Goal: Information Seeking & Learning: Learn about a topic

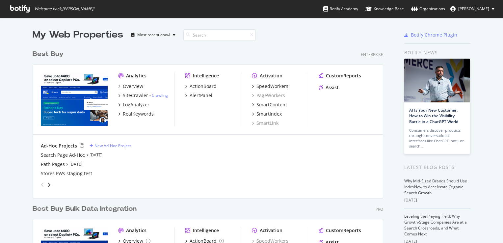
scroll to position [238, 493]
click at [136, 93] on div "SiteCrawler" at bounding box center [135, 95] width 25 height 7
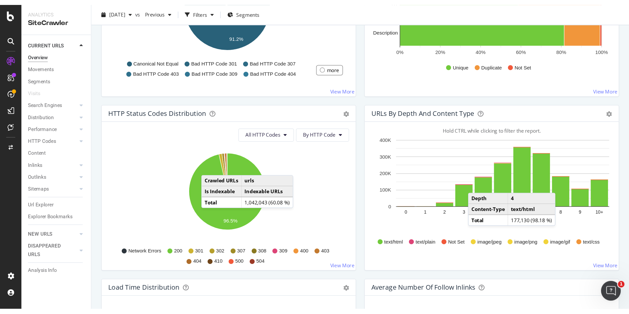
scroll to position [296, 0]
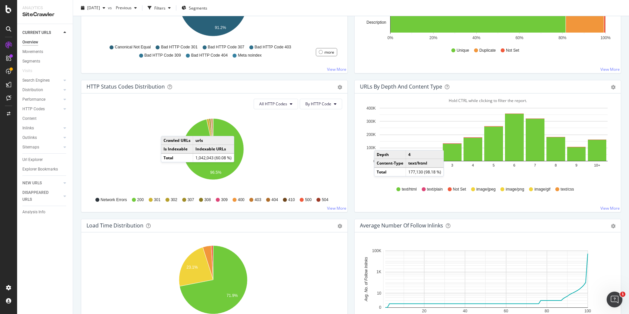
click at [265, 78] on div "Non-Indexable URLs Main Reason Pie Table Export as CSV Add to Custom Report Hol…" at bounding box center [214, 10] width 273 height 139
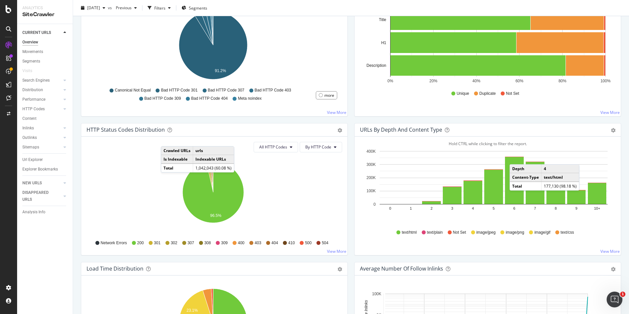
scroll to position [263, 0]
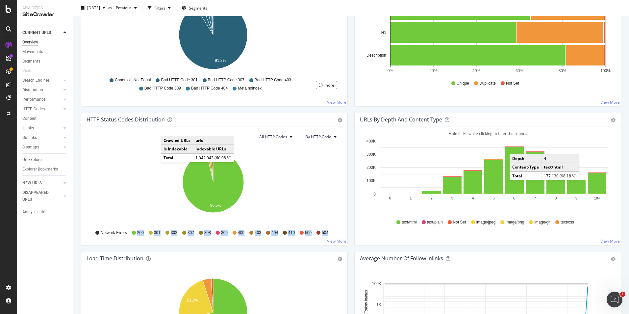
drag, startPoint x: 330, startPoint y: 231, endPoint x: 134, endPoint y: 234, distance: 196.1
click at [134, 234] on div "Network Errors 200 301 302 307 308 309 400 403 404 410 500 504" at bounding box center [214, 232] width 249 height 15
click at [254, 221] on icon "96.5%" at bounding box center [213, 185] width 253 height 76
drag, startPoint x: 88, startPoint y: 118, endPoint x: 141, endPoint y: 121, distance: 53.7
click at [141, 121] on div "HTTP Status Codes Distribution" at bounding box center [126, 119] width 78 height 7
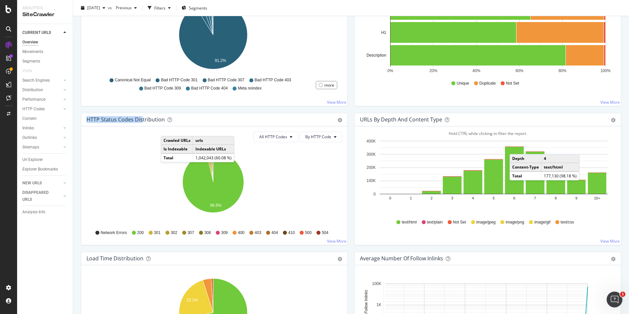
drag, startPoint x: 141, startPoint y: 121, endPoint x: 97, endPoint y: 120, distance: 44.4
click at [97, 120] on div "HTTP Status Codes Distribution" at bounding box center [126, 119] width 78 height 7
drag, startPoint x: 276, startPoint y: 232, endPoint x: 270, endPoint y: 232, distance: 6.3
click at [271, 232] on span "404" at bounding box center [274, 233] width 7 height 6
drag, startPoint x: 270, startPoint y: 232, endPoint x: 274, endPoint y: 233, distance: 3.8
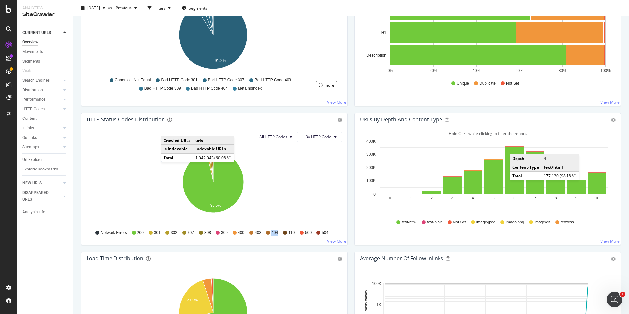
click at [274, 233] on span "404" at bounding box center [274, 233] width 7 height 6
drag, startPoint x: 271, startPoint y: 232, endPoint x: 276, endPoint y: 232, distance: 4.9
click at [276, 232] on span "404" at bounding box center [274, 233] width 7 height 6
click at [276, 234] on span "404" at bounding box center [274, 233] width 7 height 6
click at [276, 232] on span "404" at bounding box center [274, 233] width 7 height 6
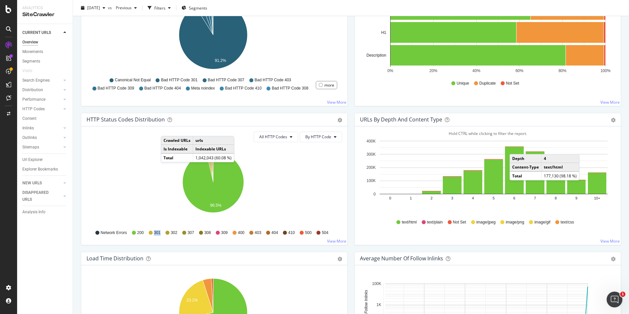
drag, startPoint x: 147, startPoint y: 231, endPoint x: 159, endPoint y: 232, distance: 11.9
click at [159, 232] on div "301" at bounding box center [155, 233] width 12 height 6
click at [158, 233] on span "301" at bounding box center [157, 233] width 7 height 6
click at [156, 233] on span "301" at bounding box center [157, 233] width 7 height 6
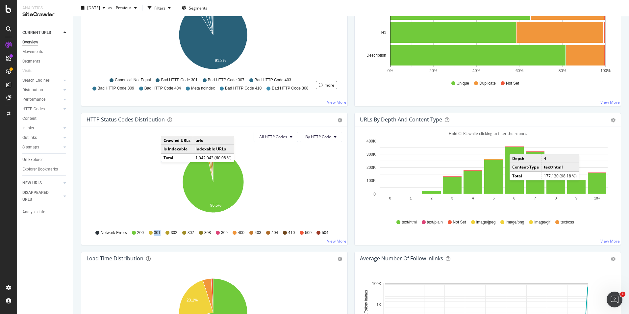
click at [156, 233] on span "301" at bounding box center [157, 233] width 7 height 6
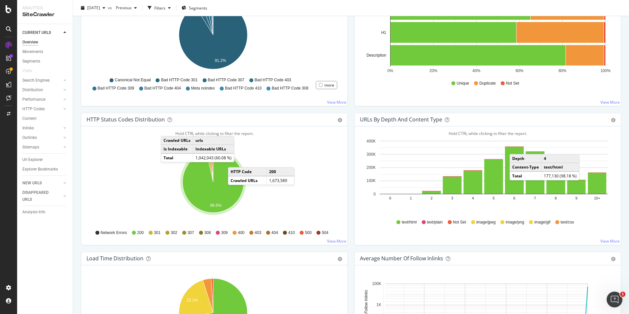
click at [269, 156] on icon "96.5%" at bounding box center [213, 185] width 253 height 76
click at [174, 168] on icon "96.5%" at bounding box center [213, 185] width 253 height 76
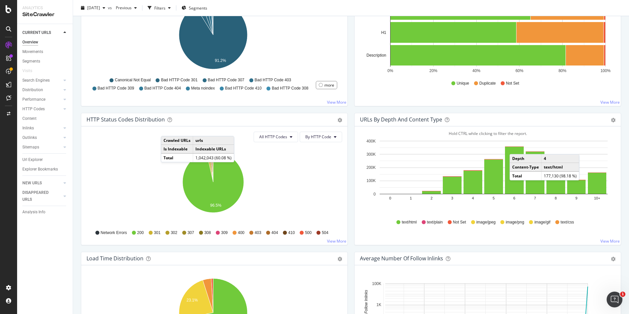
click at [153, 155] on icon "96.5%" at bounding box center [213, 185] width 253 height 76
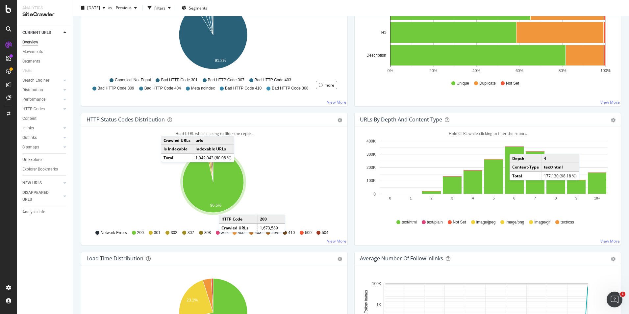
click at [225, 208] on icon "A chart." at bounding box center [213, 181] width 61 height 61
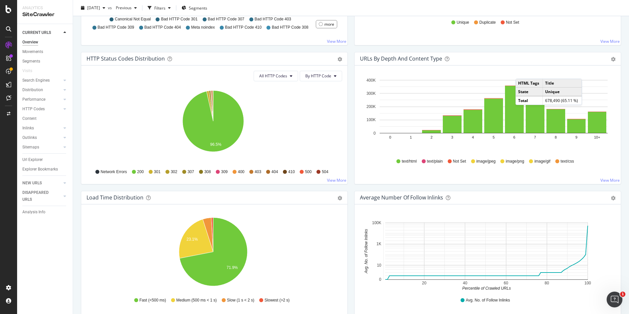
scroll to position [329, 0]
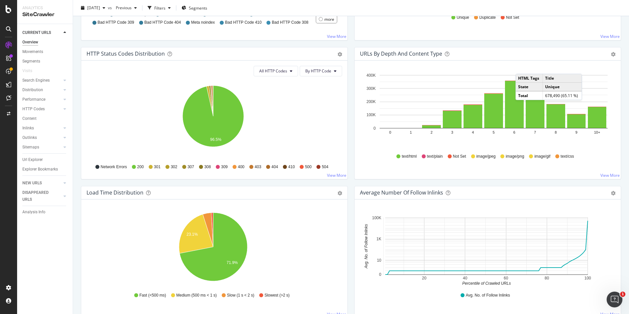
click at [302, 168] on icon at bounding box center [302, 167] width 4 height 4
click at [213, 86] on icon "A chart." at bounding box center [212, 101] width 2 height 31
